Goal: Transaction & Acquisition: Purchase product/service

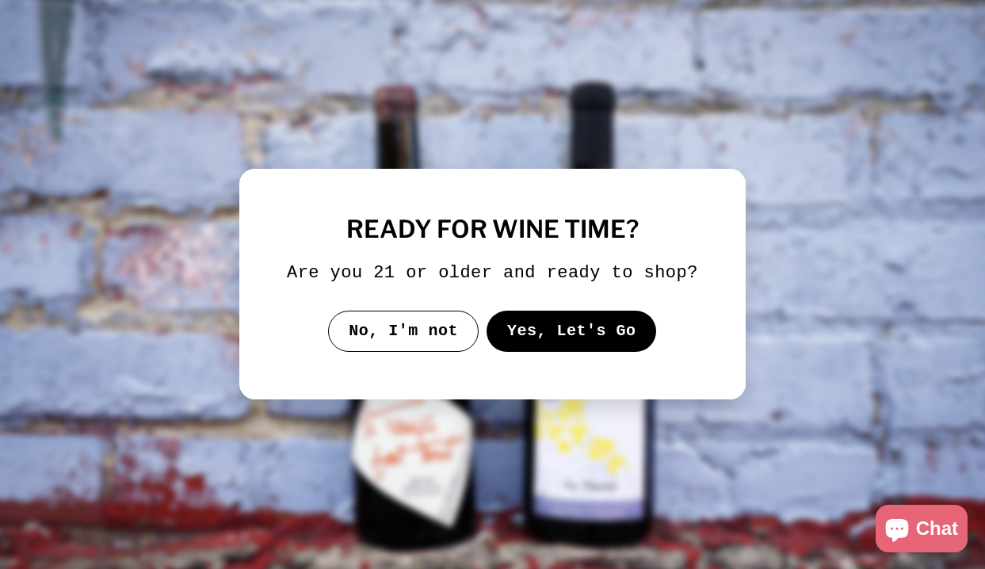
click at [548, 339] on button "Yes, Let's Go" at bounding box center [572, 331] width 170 height 41
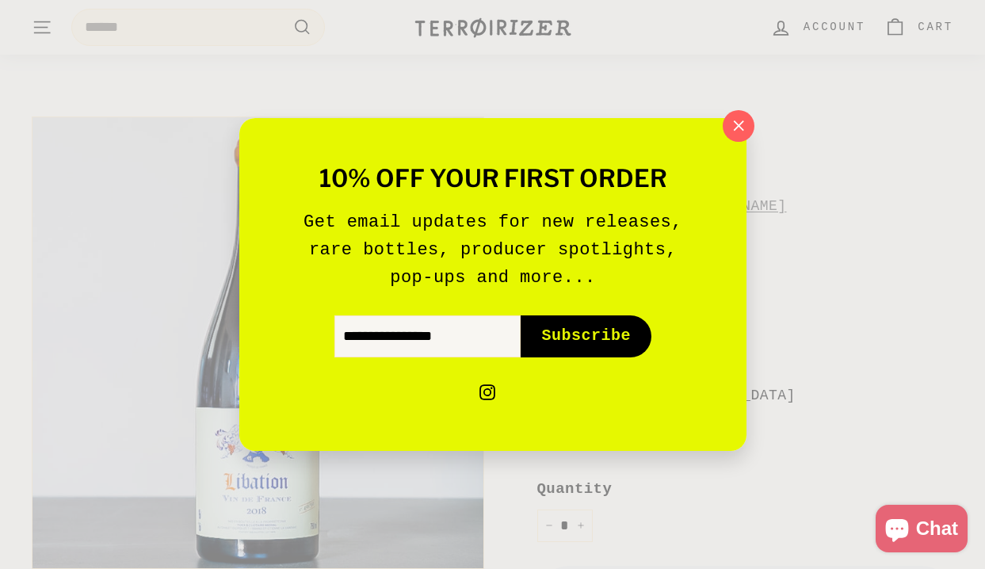
scroll to position [101, 0]
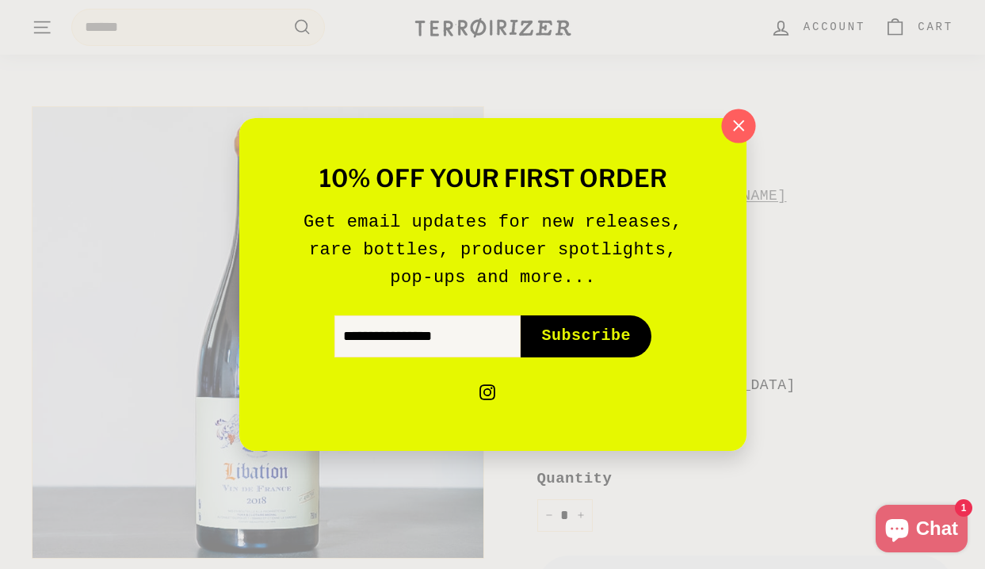
click at [733, 136] on icon "button" at bounding box center [738, 126] width 24 height 24
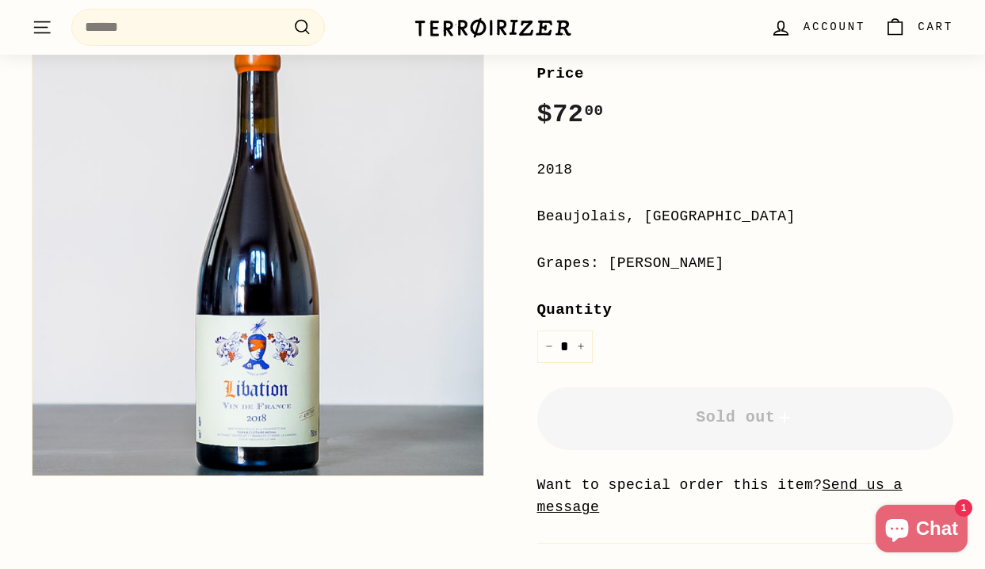
scroll to position [0, 0]
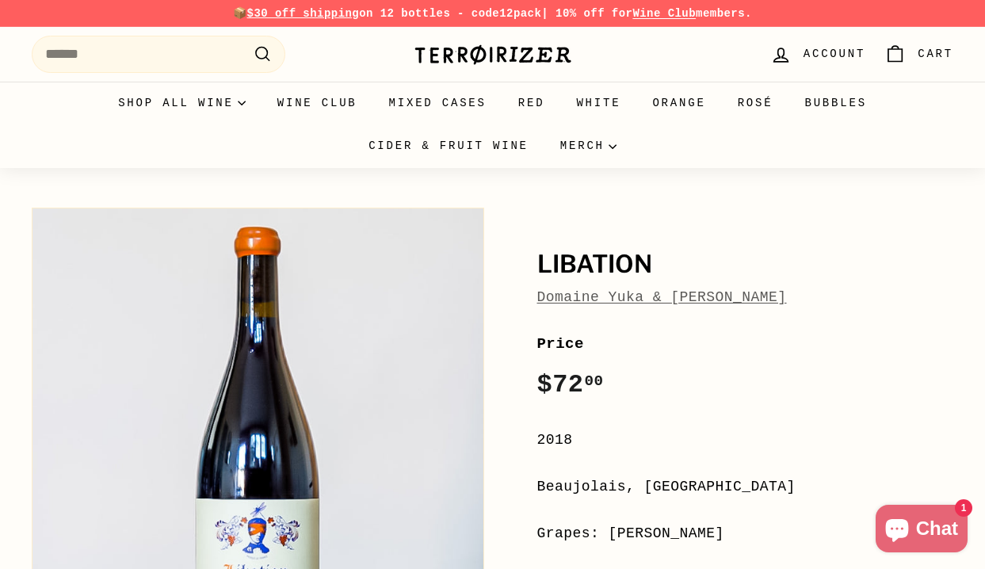
click at [573, 311] on div "Libation Domaine Yuka & [PERSON_NAME] Regular price $72 00 $72.00 / 2018 [GEOGR…" at bounding box center [728, 553] width 453 height 707
click at [573, 296] on link "Domaine Yuka & [PERSON_NAME]" at bounding box center [663, 297] width 250 height 16
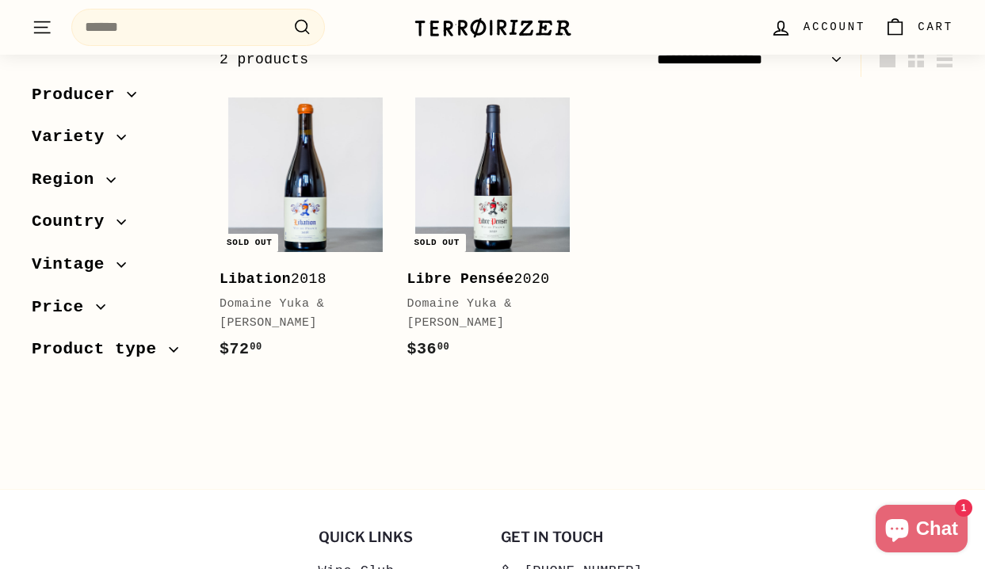
scroll to position [546, 0]
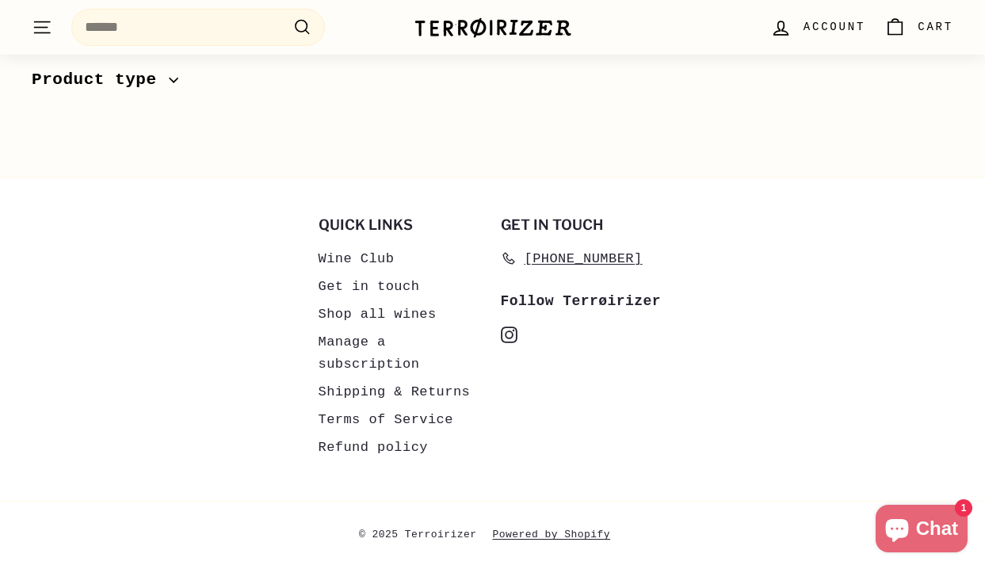
click at [504, 330] on icon "instagram" at bounding box center [509, 335] width 17 height 17
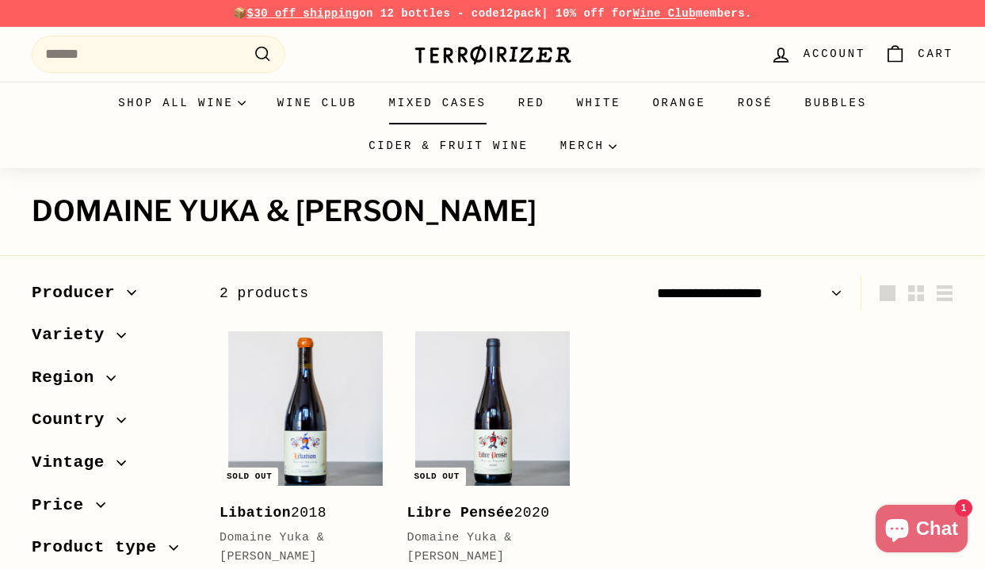
click at [399, 105] on link "Mixed Cases" at bounding box center [437, 103] width 129 height 43
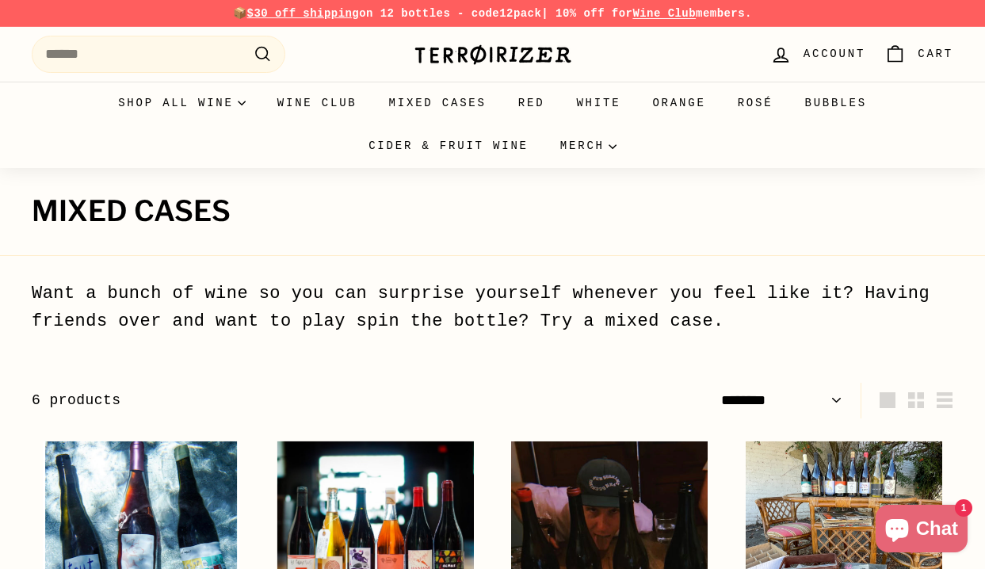
select select "******"
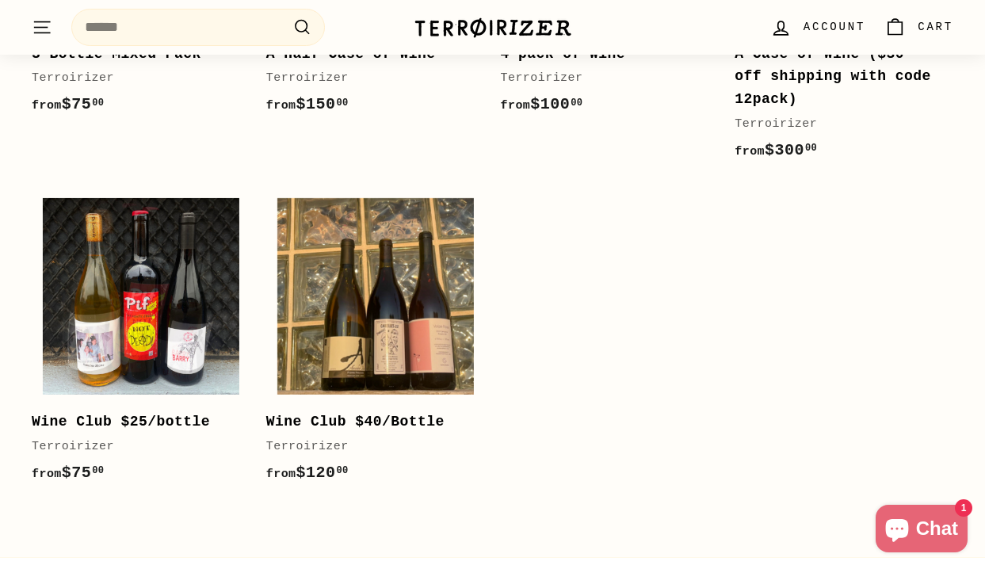
scroll to position [481, 0]
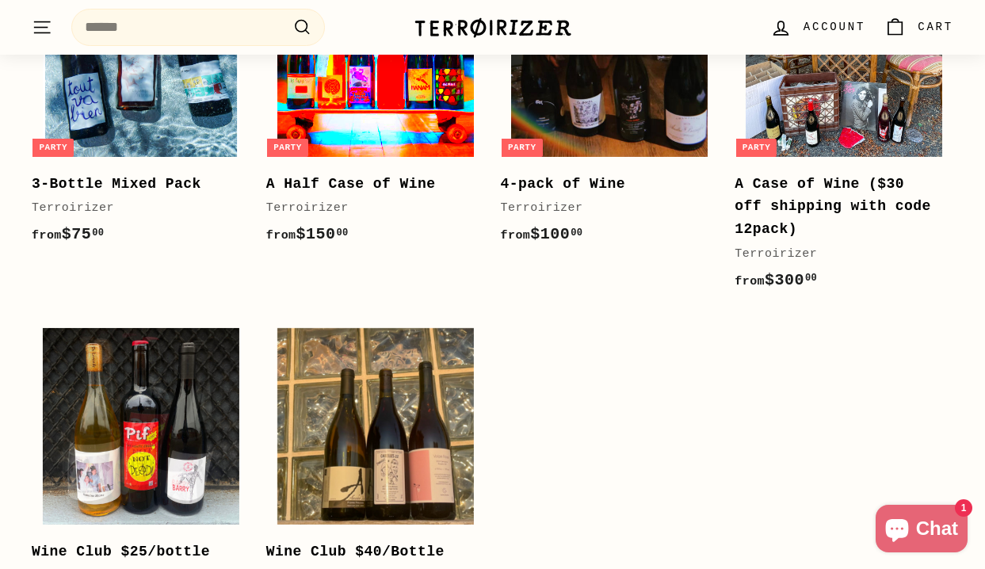
click at [405, 132] on img at bounding box center [375, 58] width 197 height 197
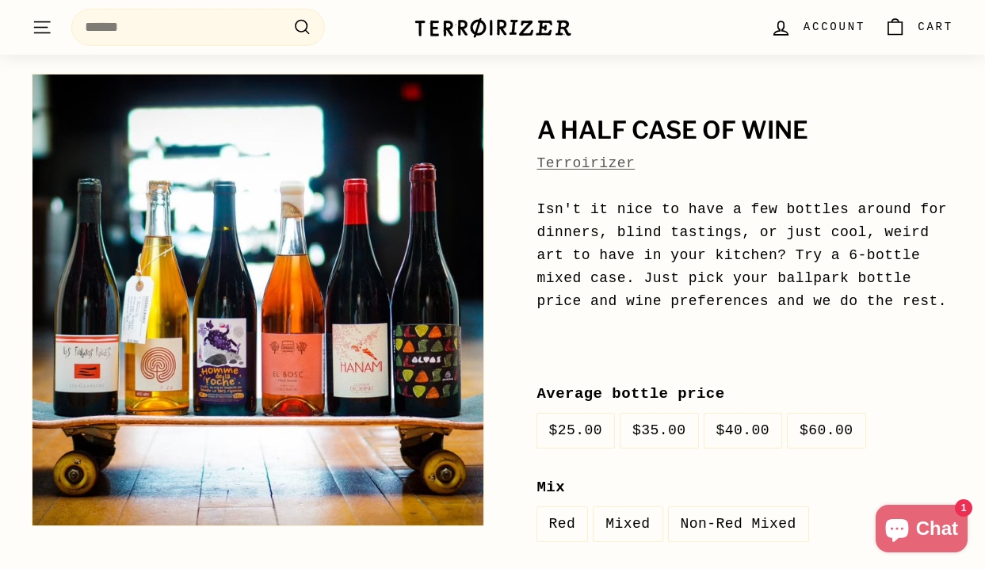
scroll to position [144, 0]
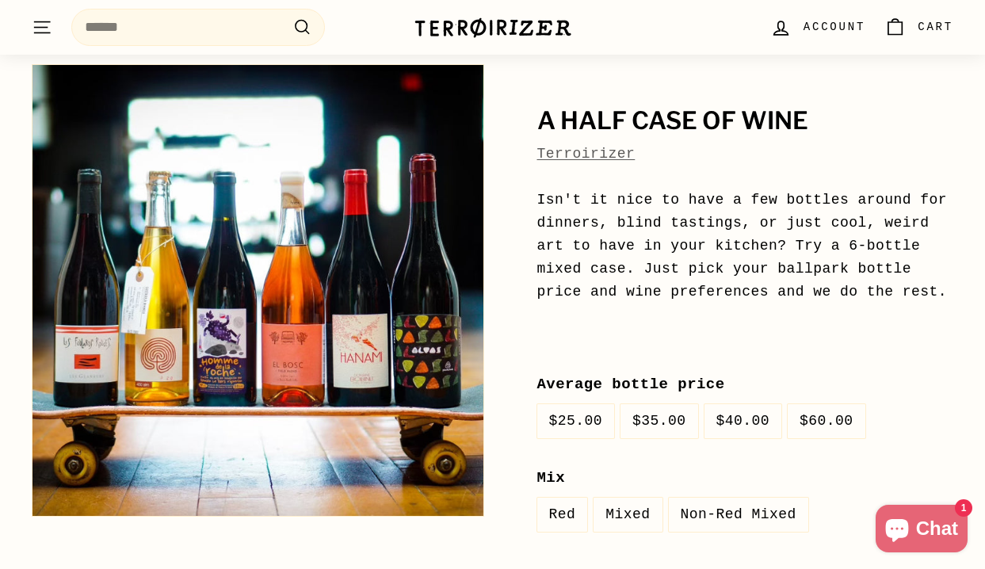
click at [623, 516] on label "Mixed" at bounding box center [628, 515] width 68 height 34
